Goal: Book appointment/travel/reservation

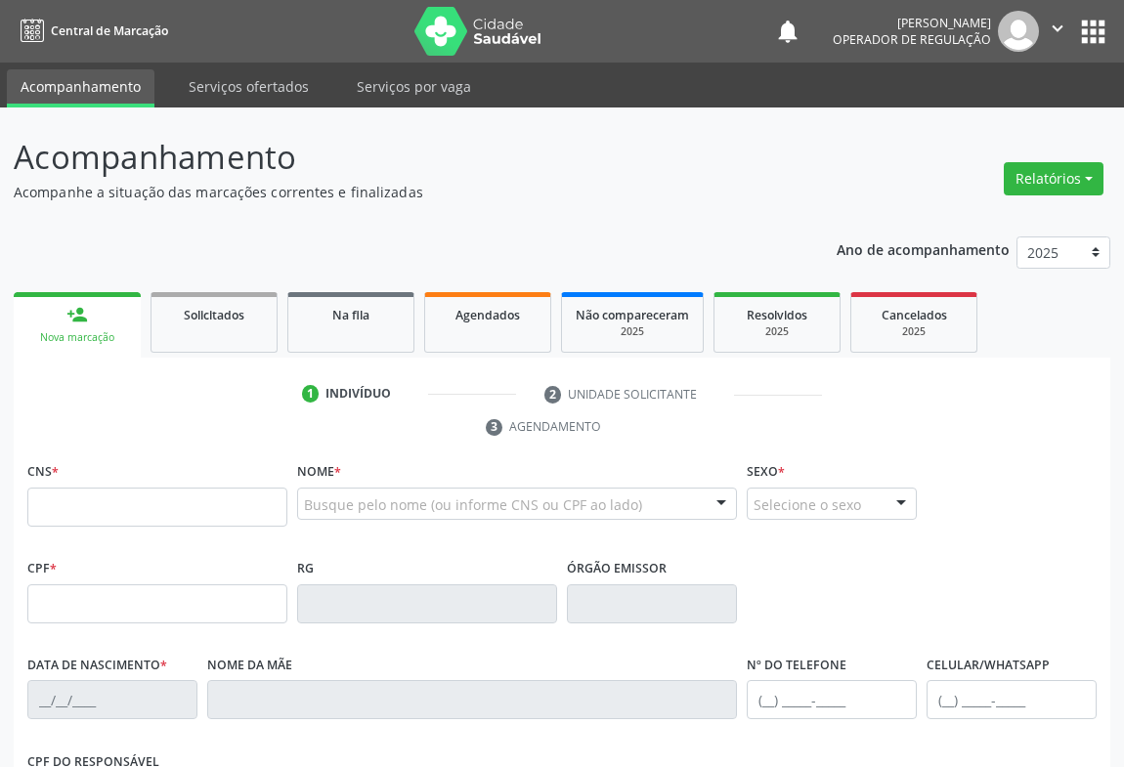
scroll to position [323, 0]
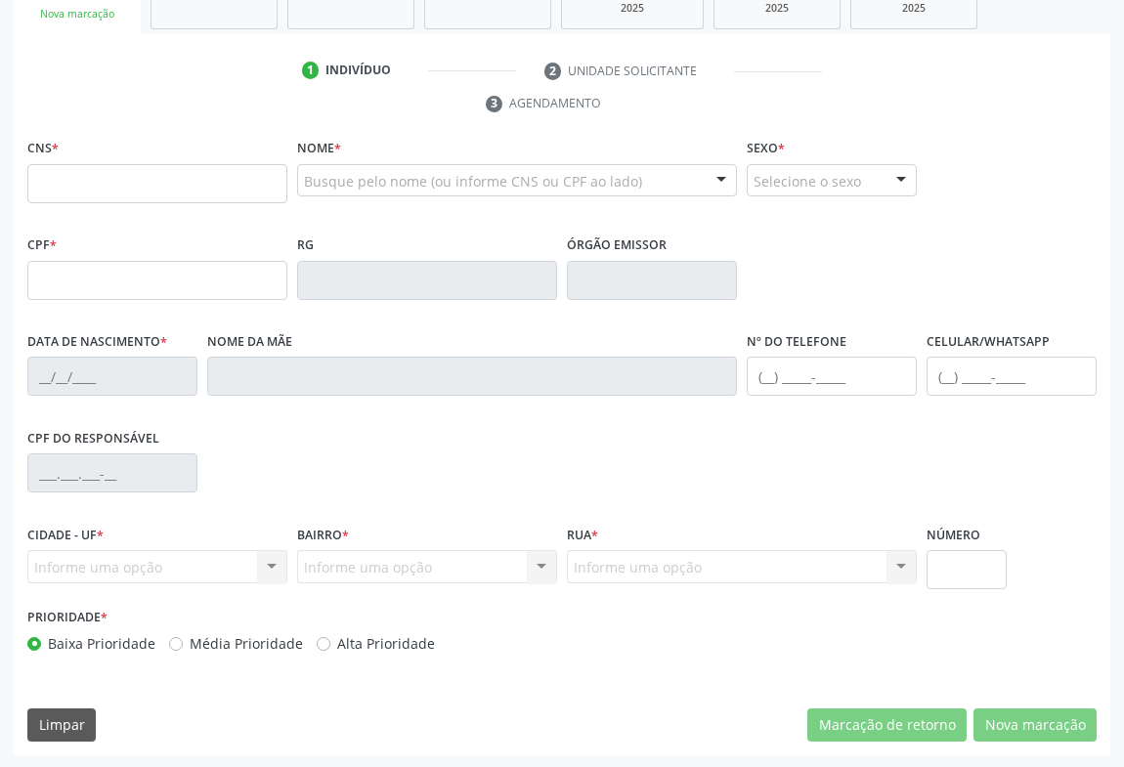
click at [105, 173] on input "text" at bounding box center [157, 183] width 260 height 39
click at [86, 179] on input "text" at bounding box center [157, 183] width 260 height 39
type input "700 0076 1390 6404"
type input "[DATE]"
type input "[PHONE_NUMBER]"
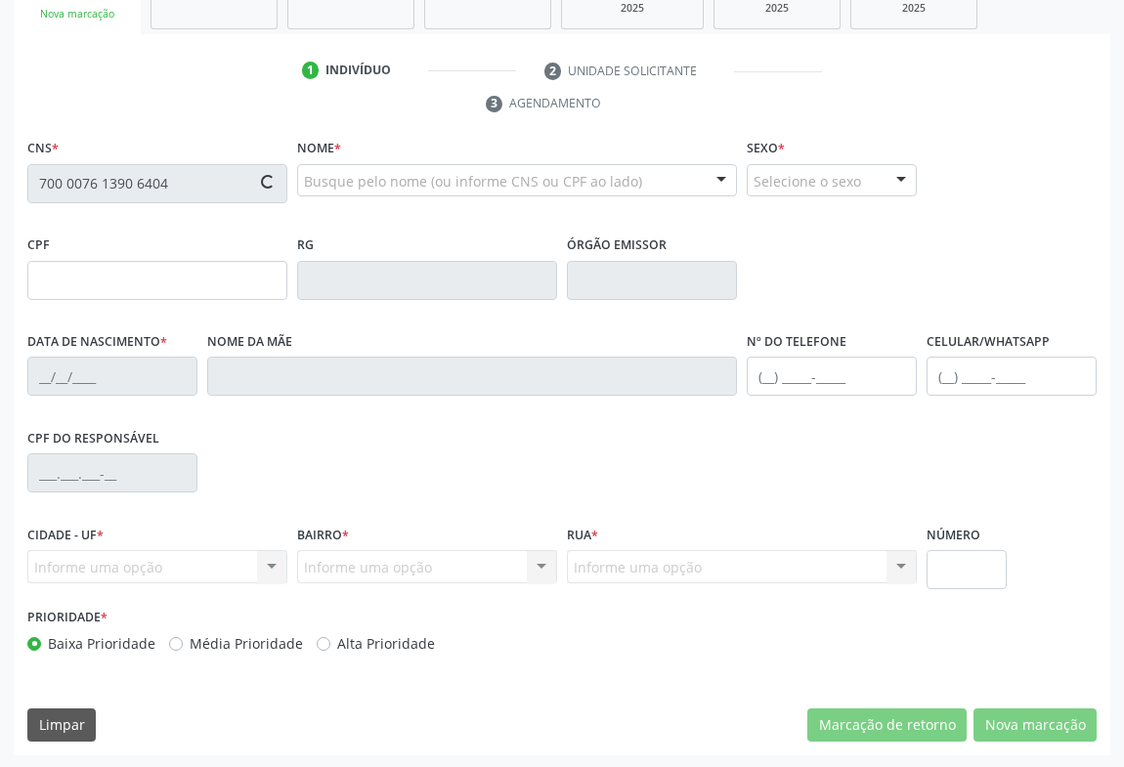
type input "098.308.815-20"
type input "S/N"
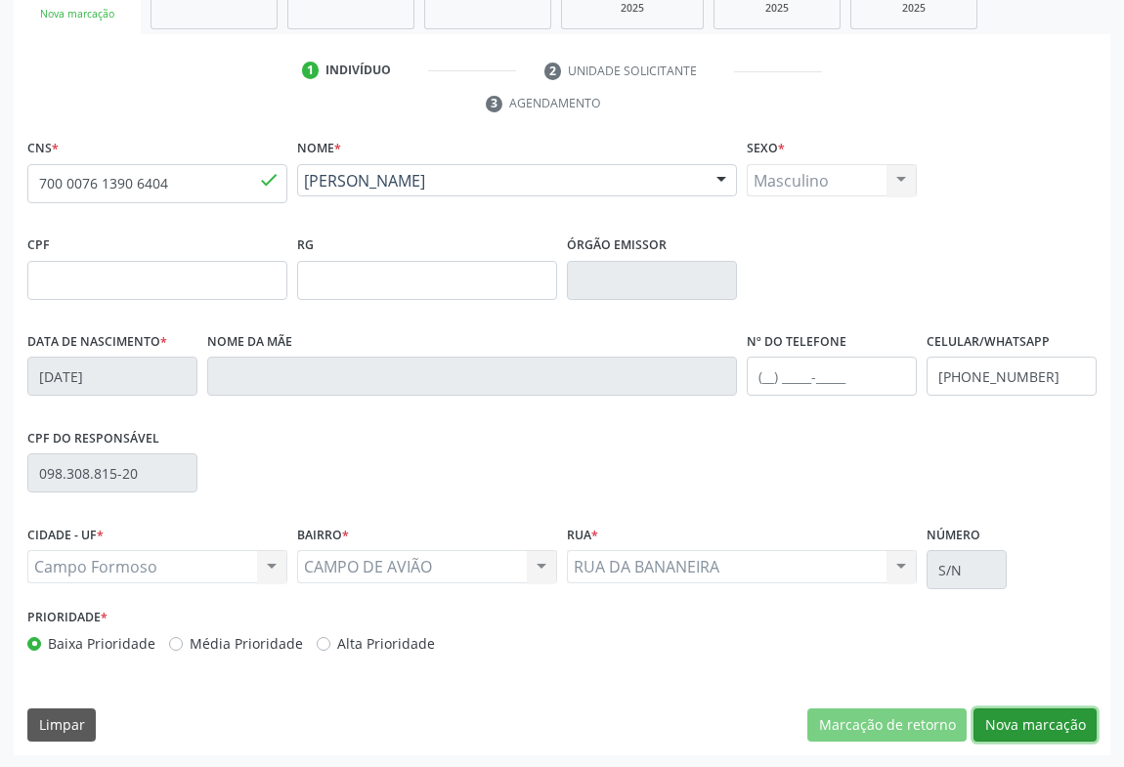
click at [1033, 723] on button "Nova marcação" at bounding box center [1034, 725] width 123 height 33
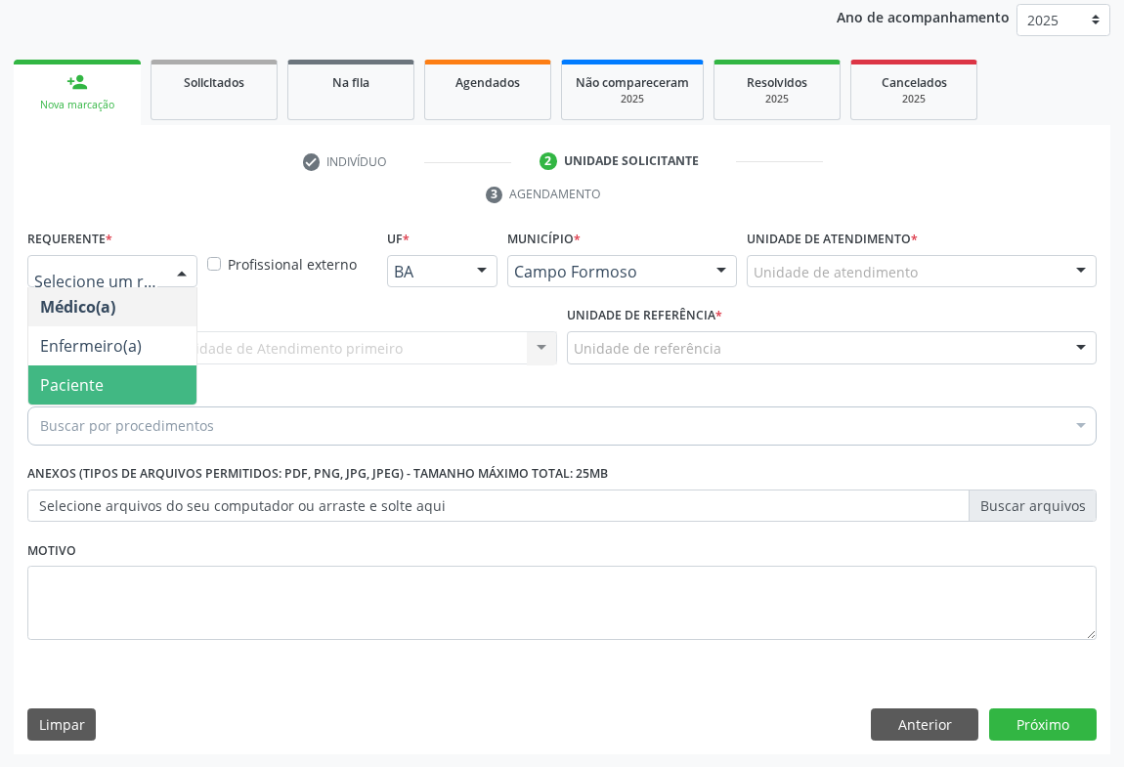
drag, startPoint x: 99, startPoint y: 390, endPoint x: 244, endPoint y: 350, distance: 151.0
click at [100, 389] on span "Paciente" at bounding box center [72, 385] width 64 height 22
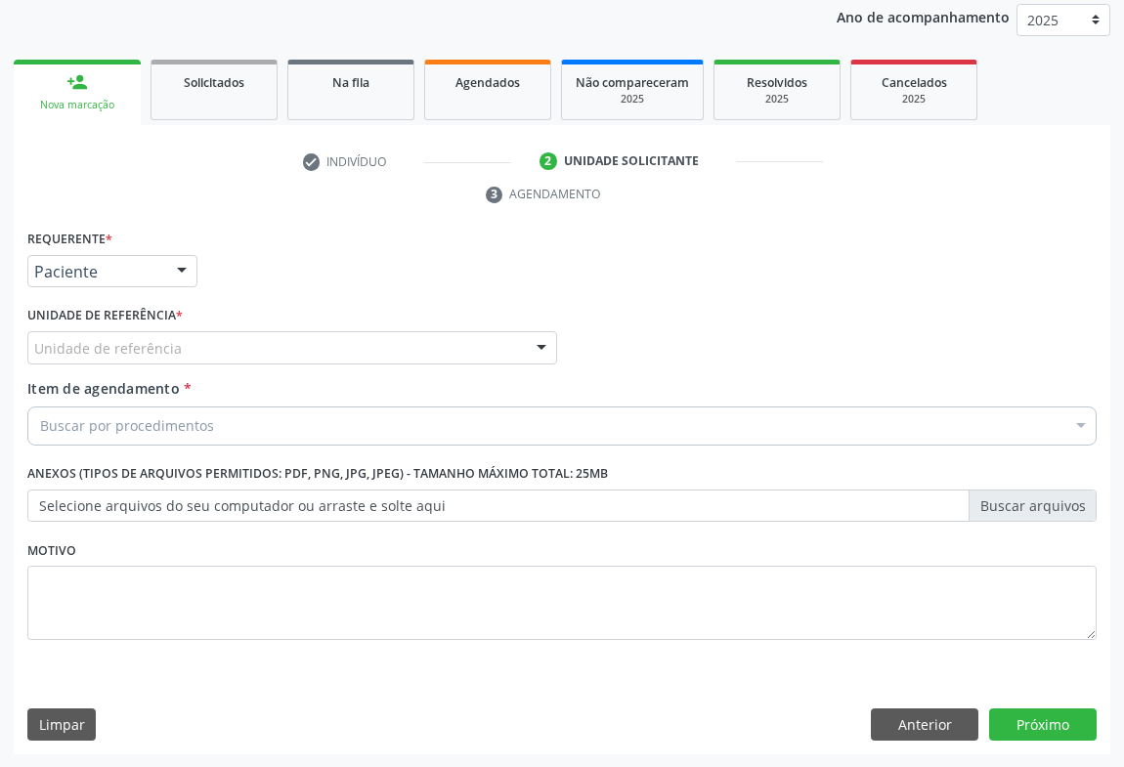
click at [253, 345] on div "Unidade de referência" at bounding box center [292, 347] width 530 height 33
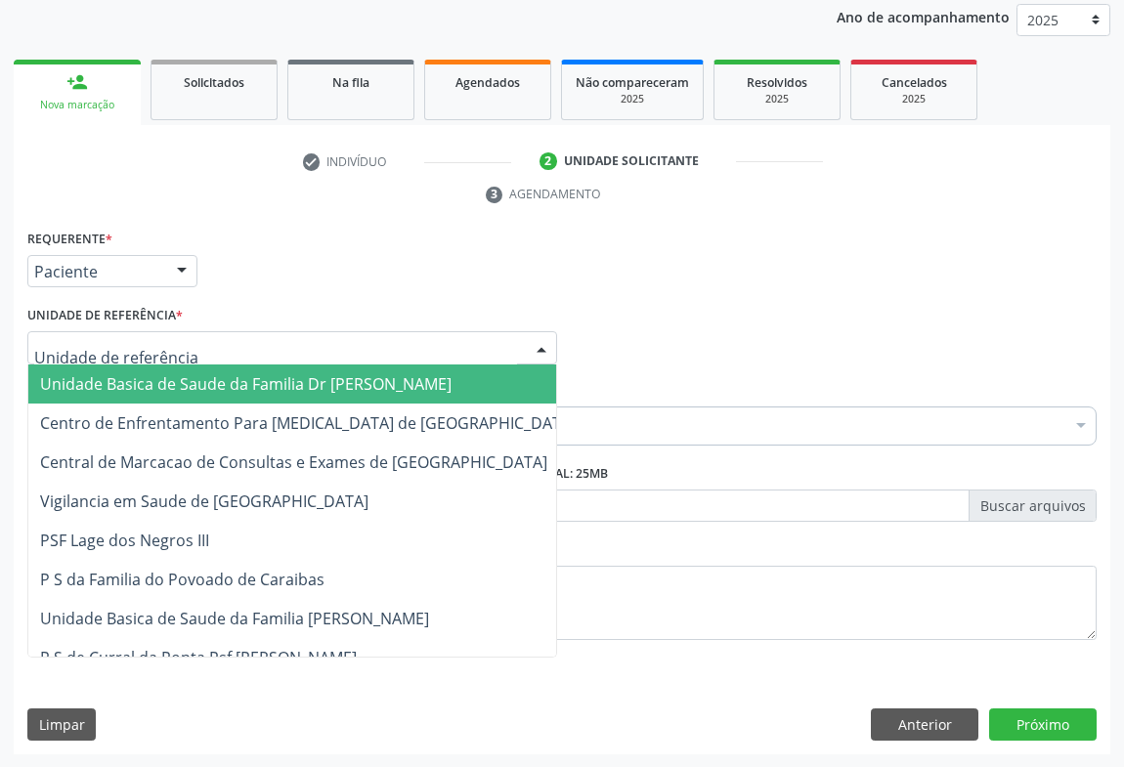
click at [177, 388] on span "Unidade Basica de Saude da Familia Dr [PERSON_NAME]" at bounding box center [245, 384] width 411 height 22
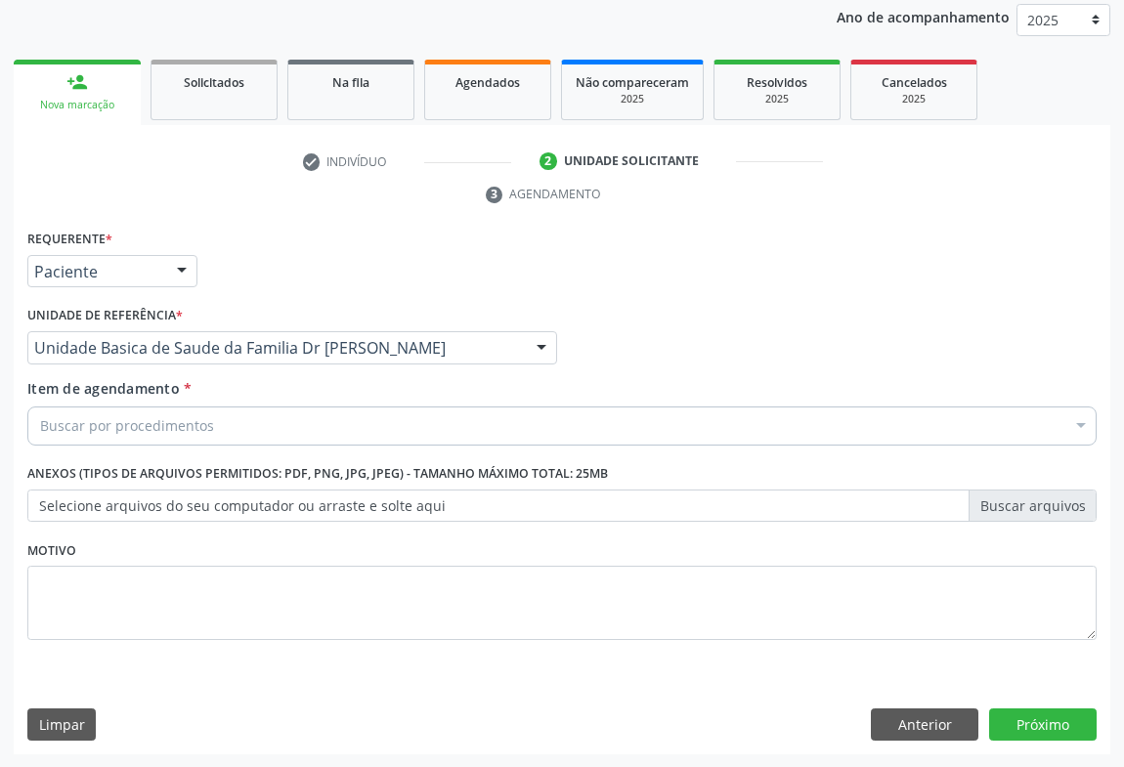
drag, startPoint x: 114, startPoint y: 424, endPoint x: 413, endPoint y: 410, distance: 299.4
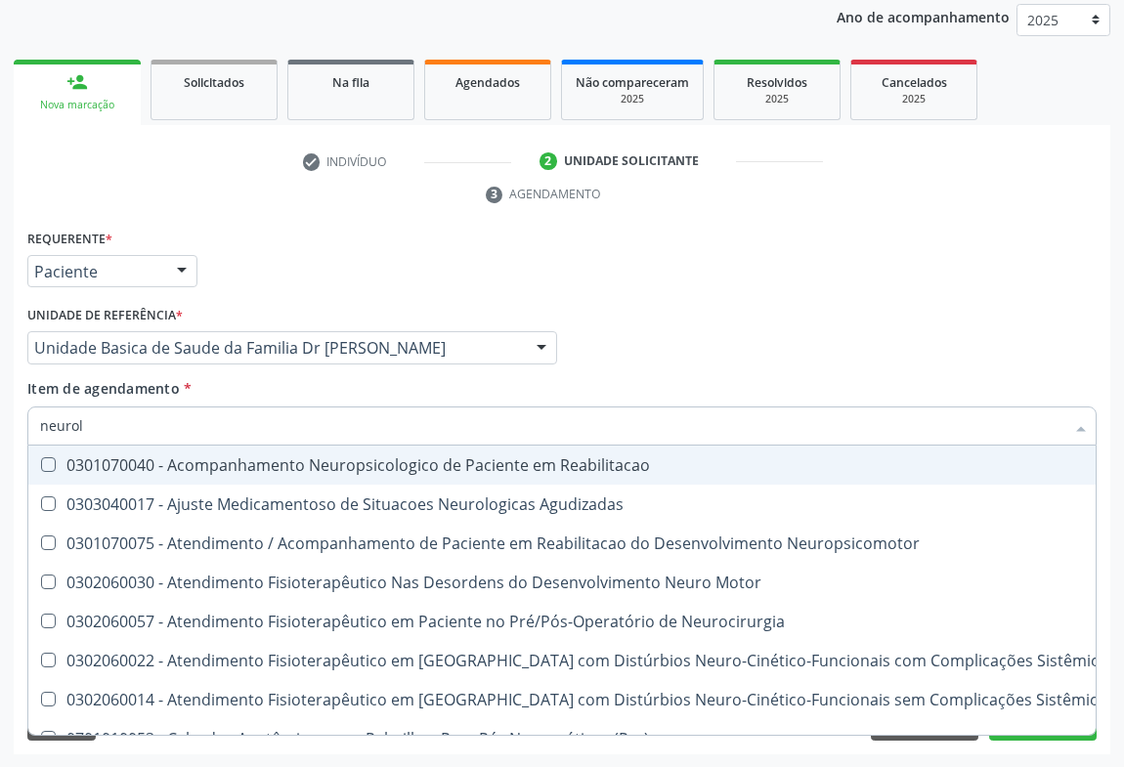
type input "neurolo"
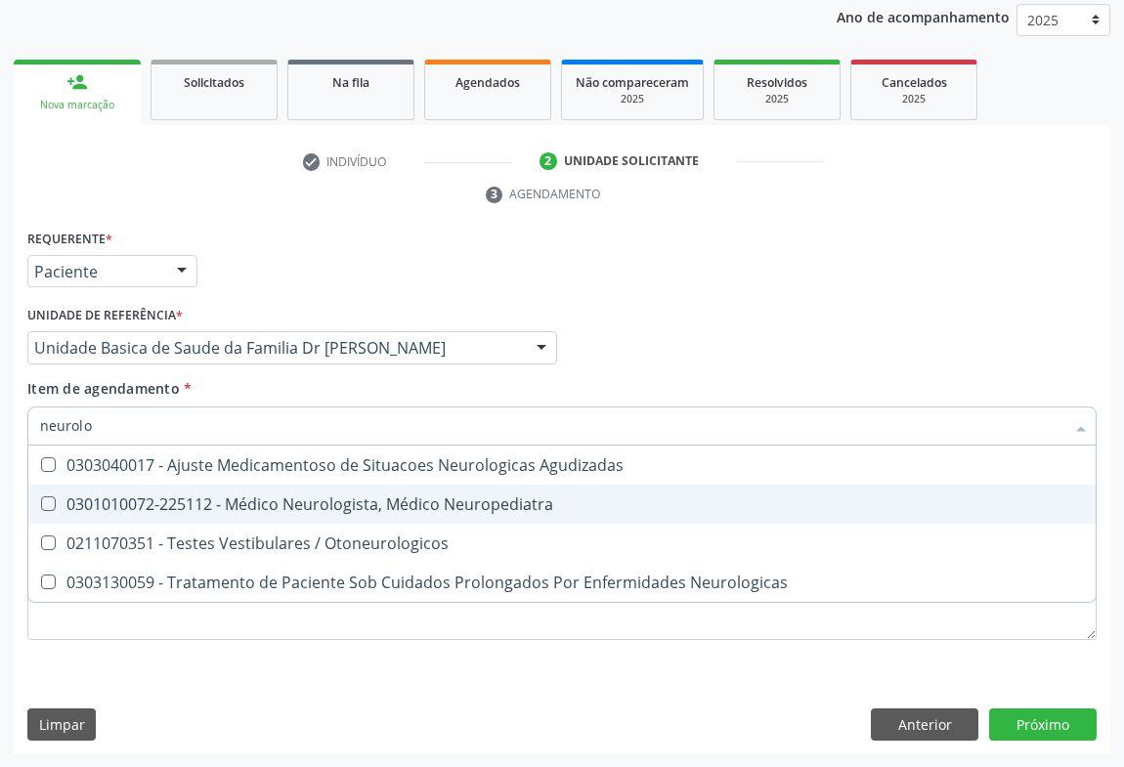
drag, startPoint x: 349, startPoint y: 505, endPoint x: 471, endPoint y: 531, distance: 124.8
click at [350, 505] on div "0301010072-225112 - Médico Neurologista, Médico Neuropediatra" at bounding box center [562, 504] width 1044 height 16
checkbox Neuropediatra "true"
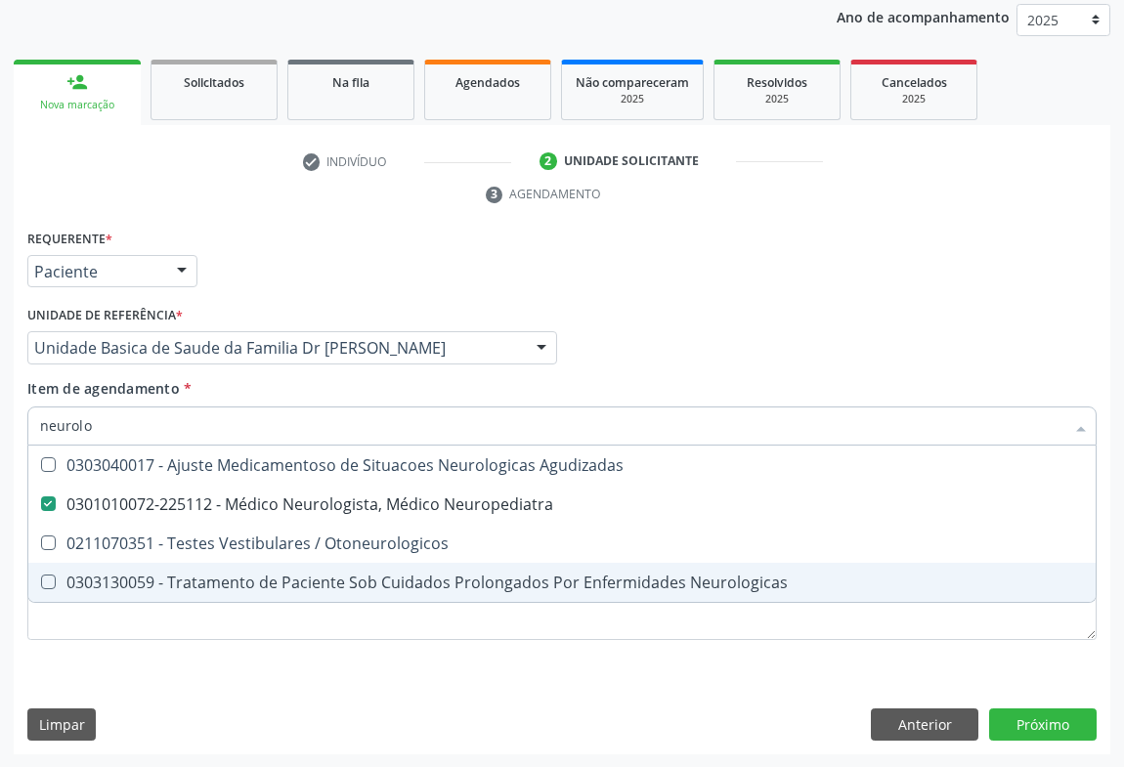
click at [616, 684] on div "Requerente * Paciente Médico(a) Enfermeiro(a) Paciente Nenhum resultado encontr…" at bounding box center [562, 490] width 1097 height 531
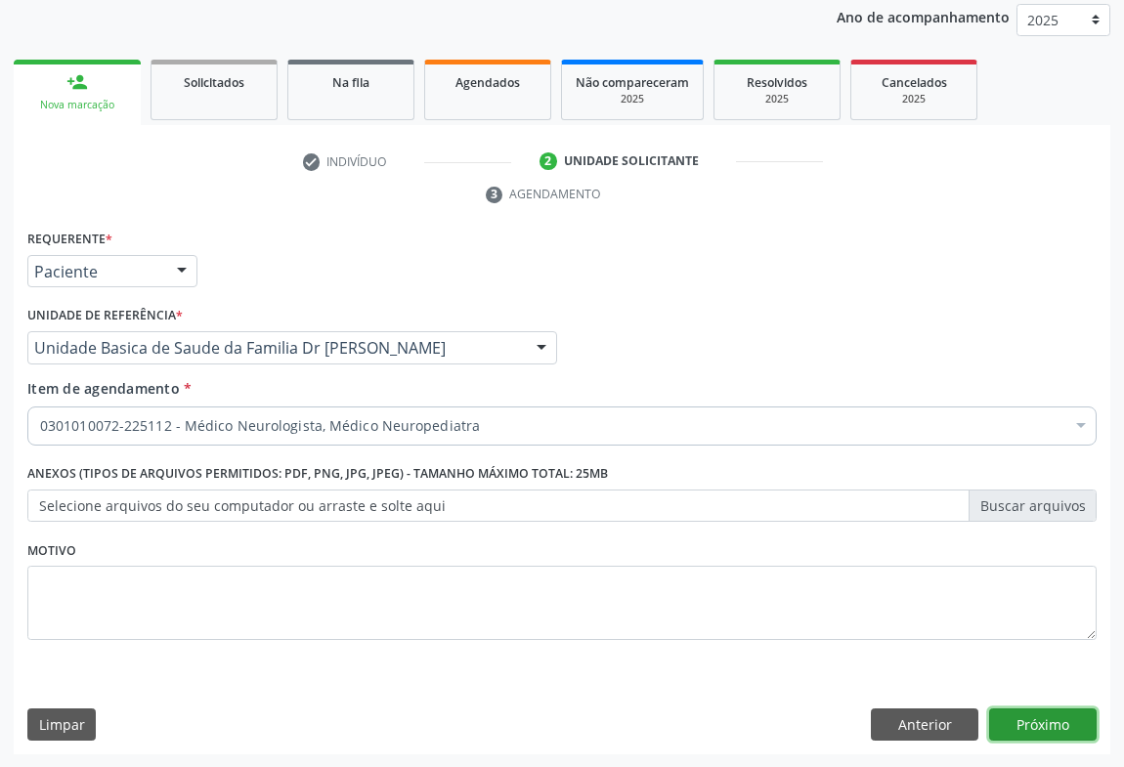
click at [1053, 720] on button "Próximo" at bounding box center [1043, 725] width 108 height 33
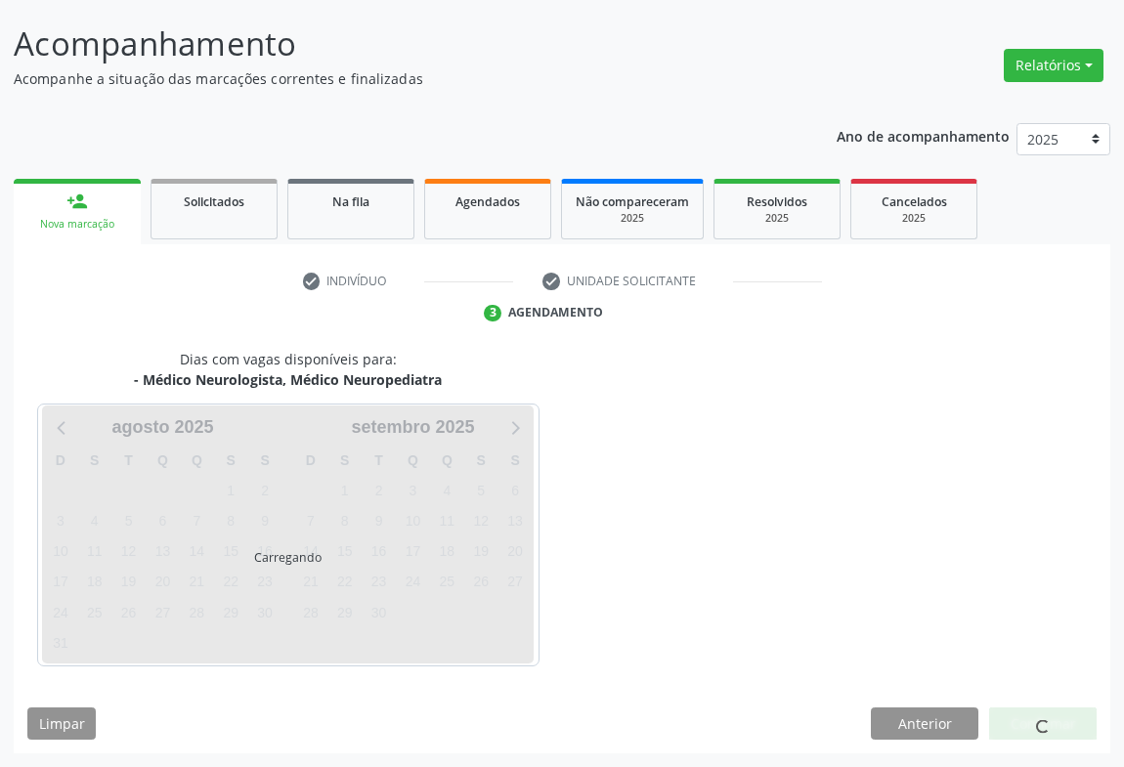
scroll to position [112, 0]
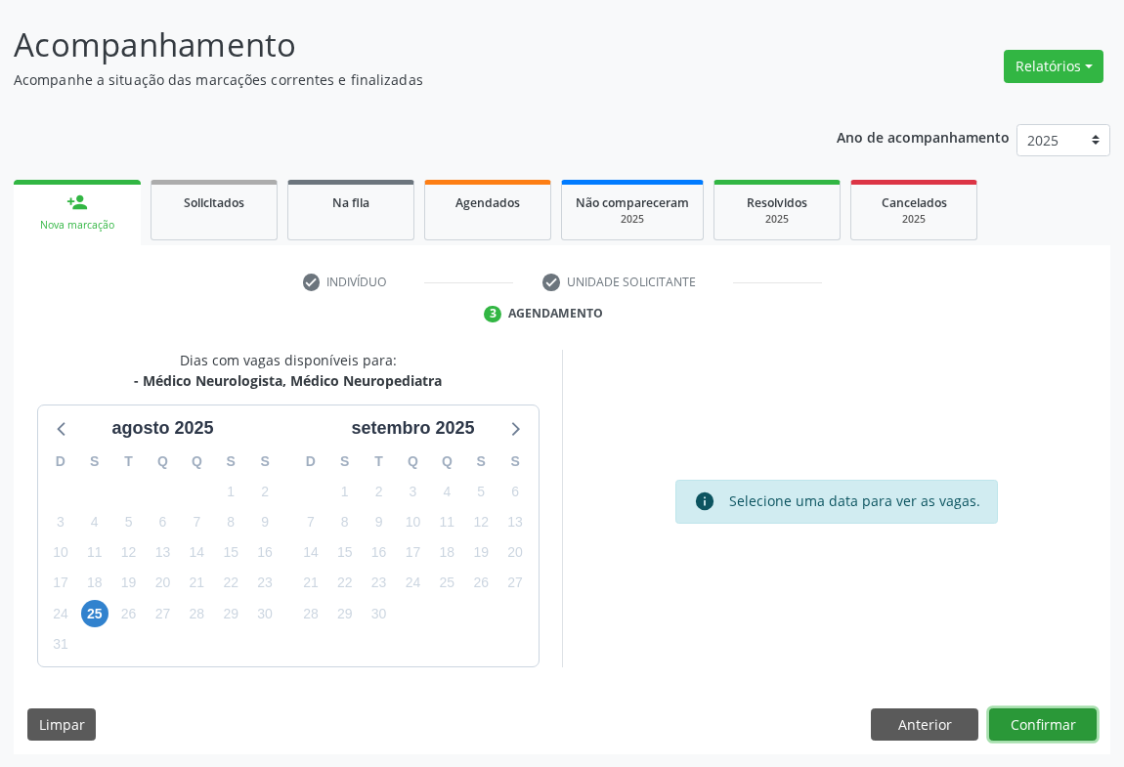
click at [1034, 714] on button "Confirmar" at bounding box center [1043, 725] width 108 height 33
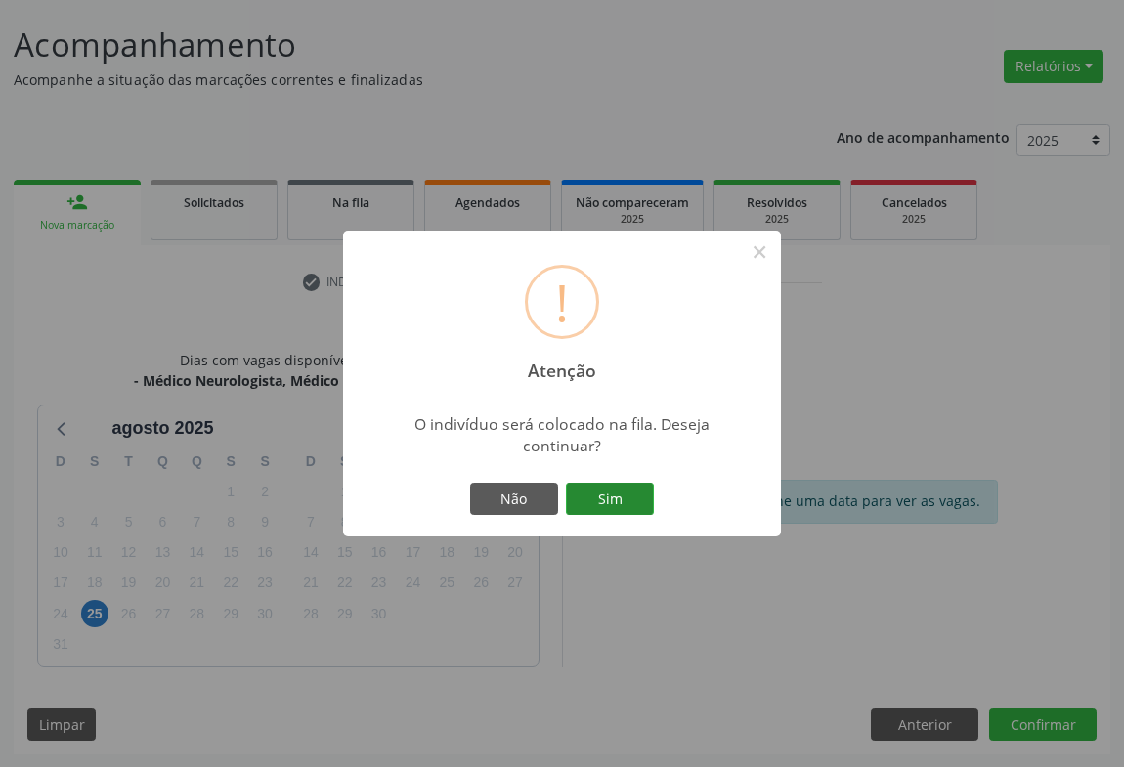
click at [611, 501] on button "Sim" at bounding box center [610, 499] width 88 height 33
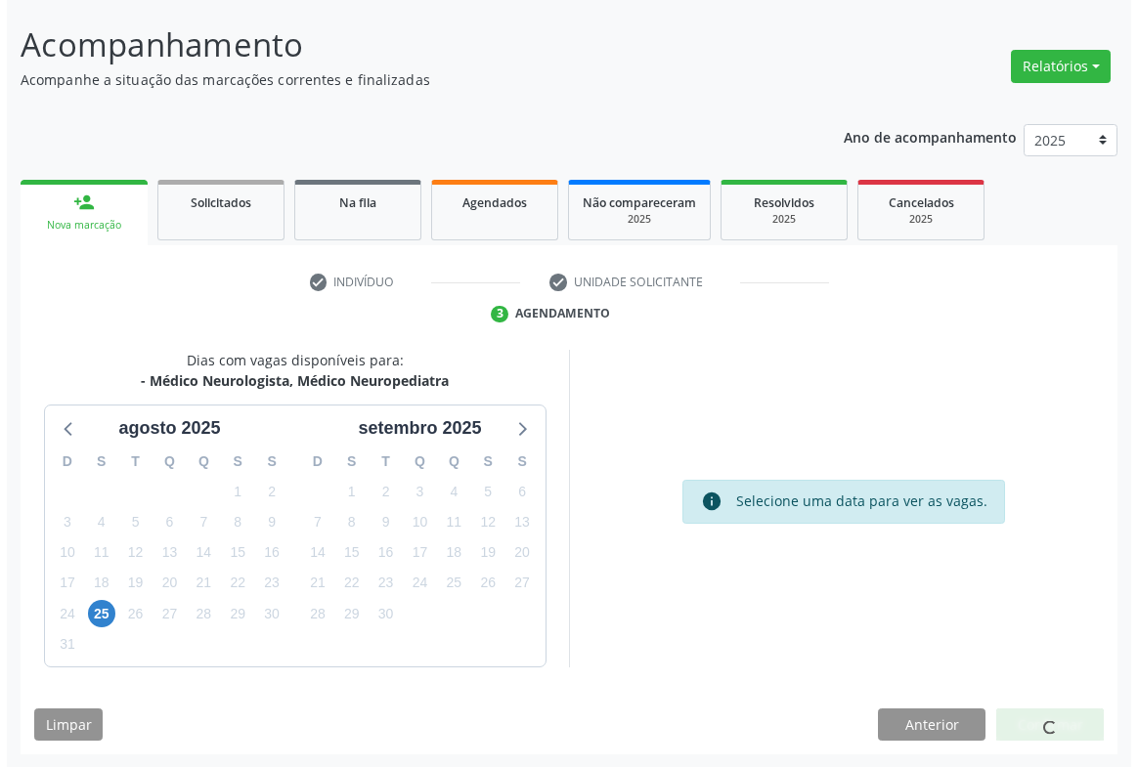
scroll to position [0, 0]
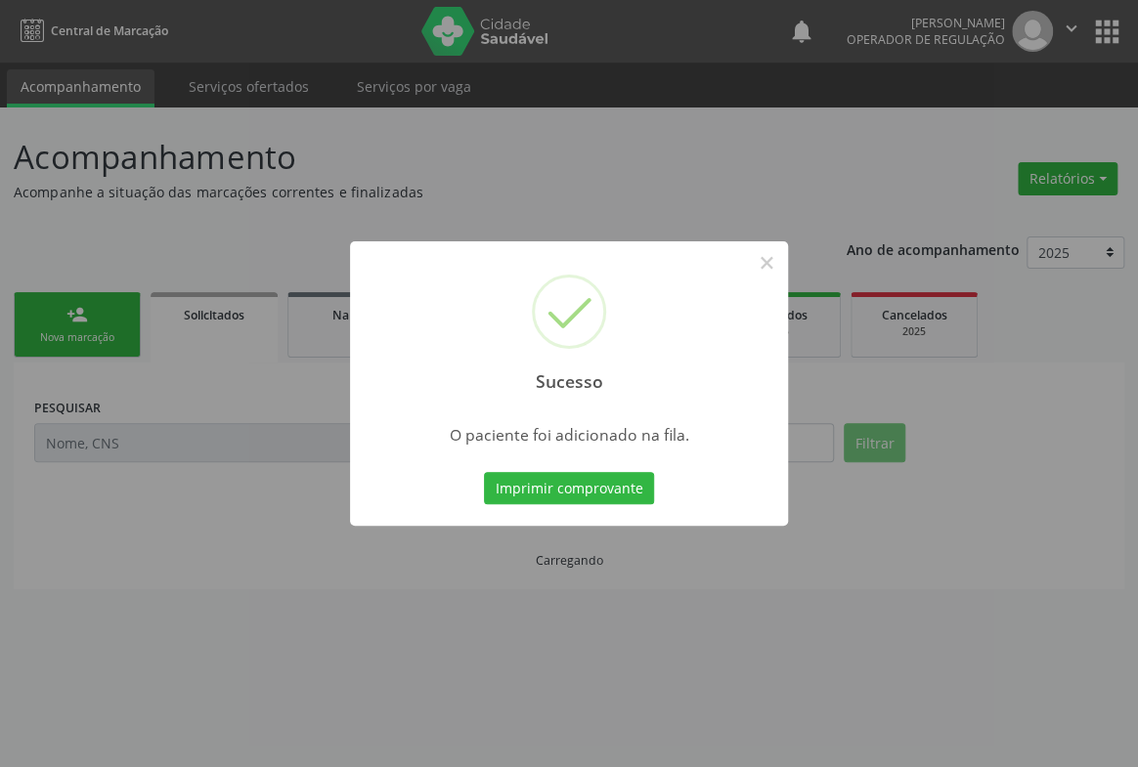
click at [484, 472] on button "Imprimir comprovante" at bounding box center [569, 488] width 170 height 33
